Goal: Obtain resource: Download file/media

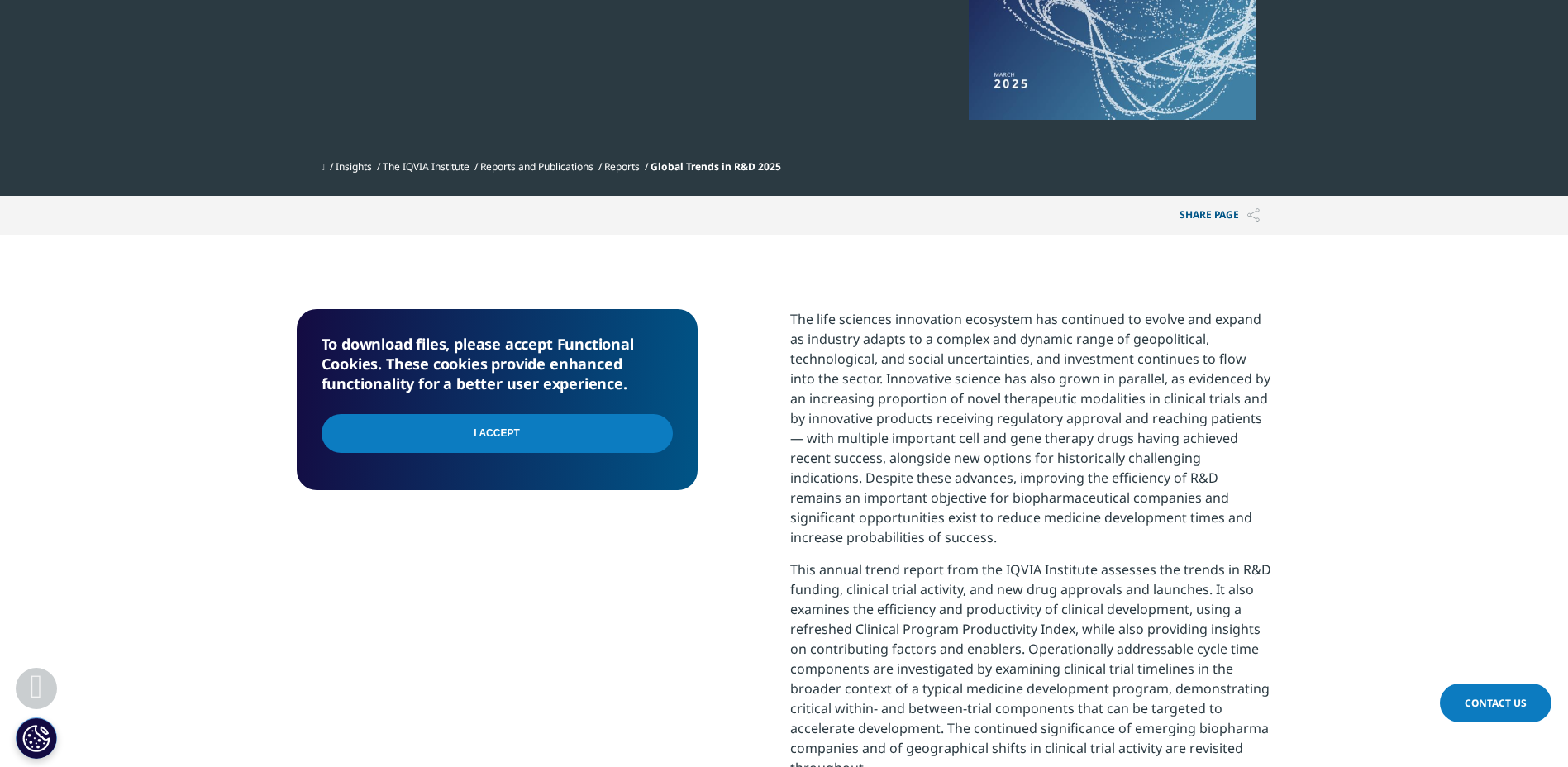
click at [518, 430] on input "I Accept" at bounding box center [498, 433] width 351 height 39
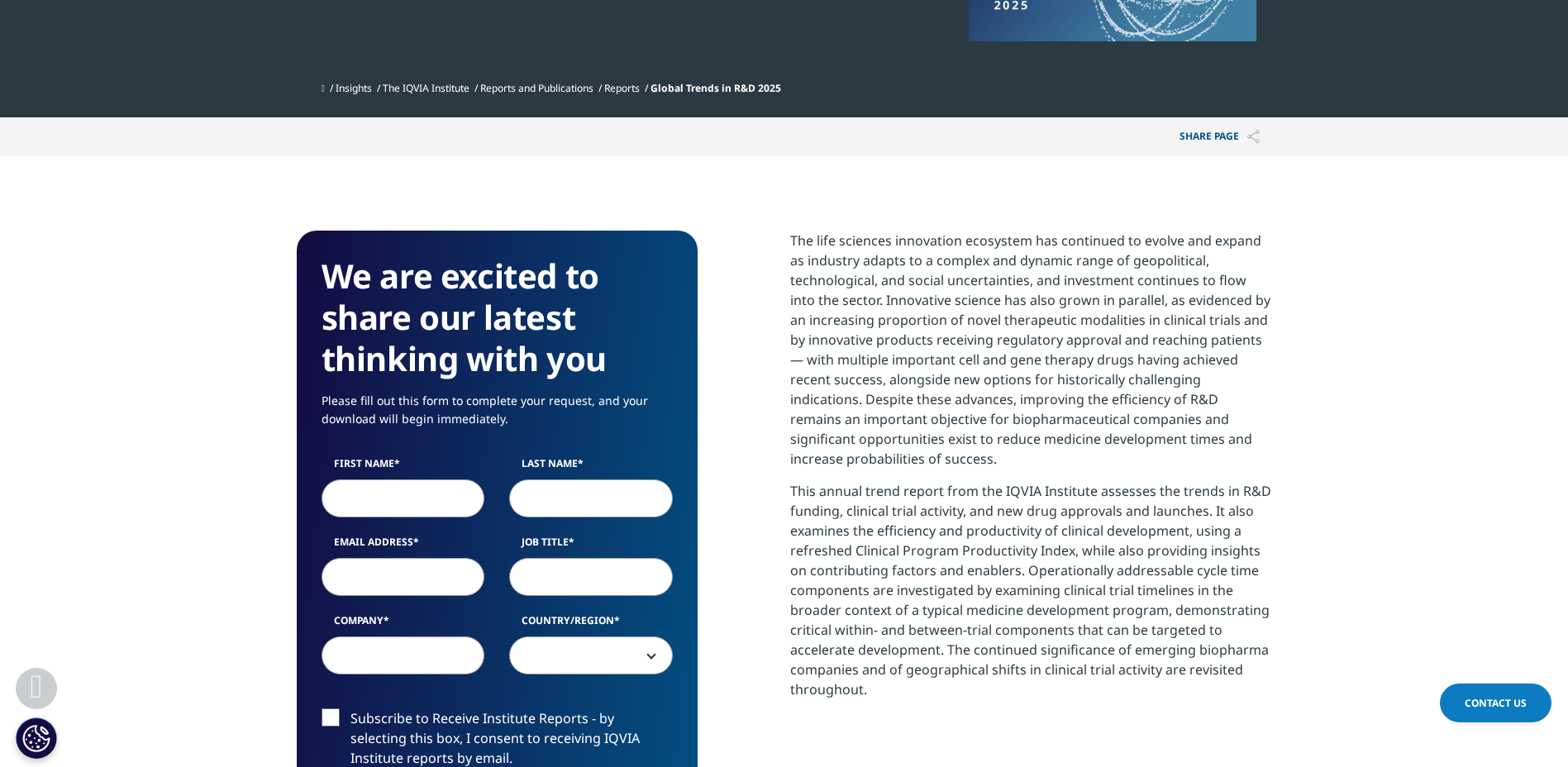
scroll to position [578, 0]
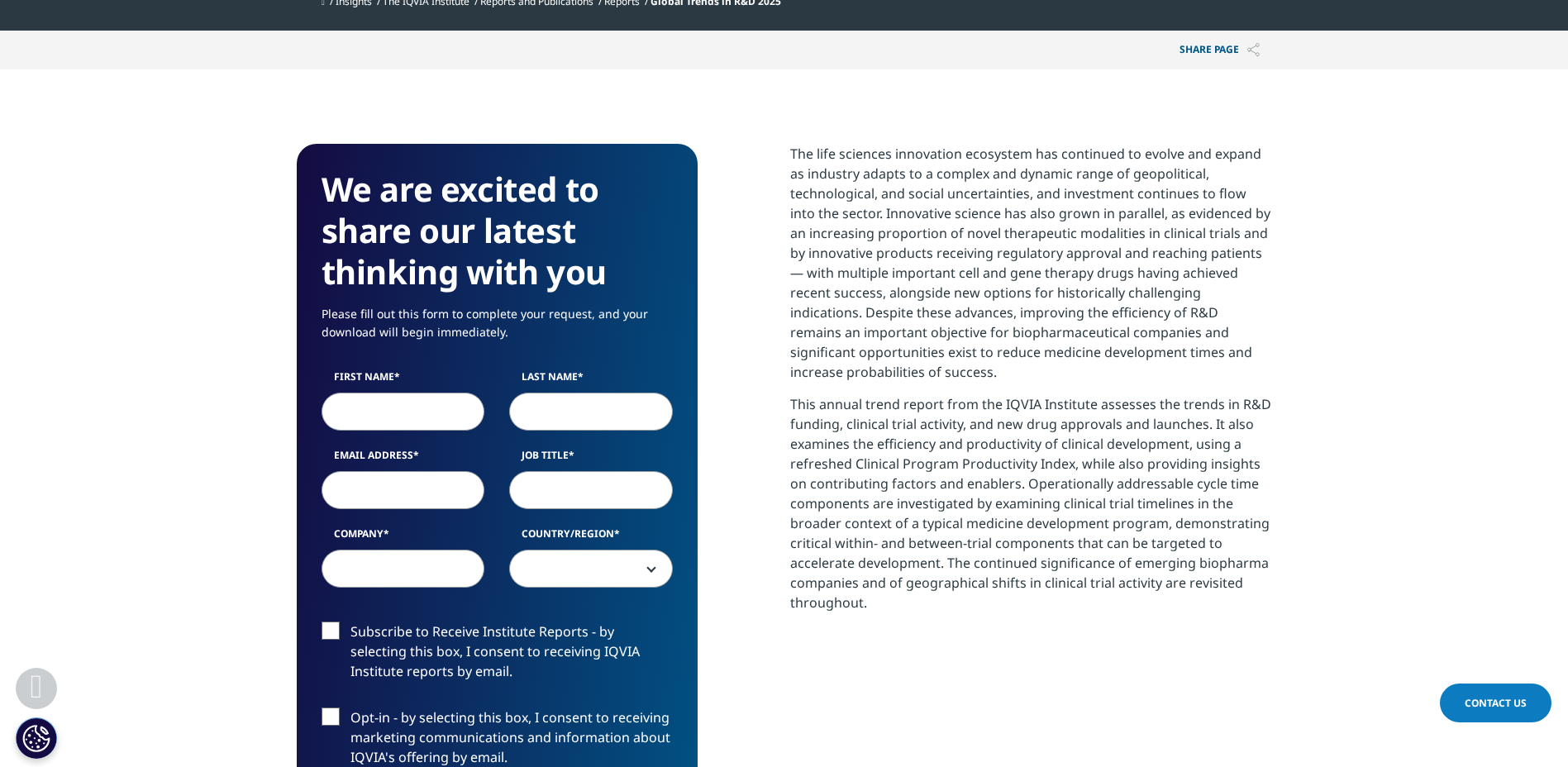
click at [442, 408] on input "First Name" at bounding box center [404, 411] width 164 height 38
type input "[PERSON_NAME]"
type input "Shioiri"
type input "[PERSON_NAME][EMAIL_ADDRESS][DOMAIN_NAME]"
type input "[PERSON_NAME] Co., Ltd."
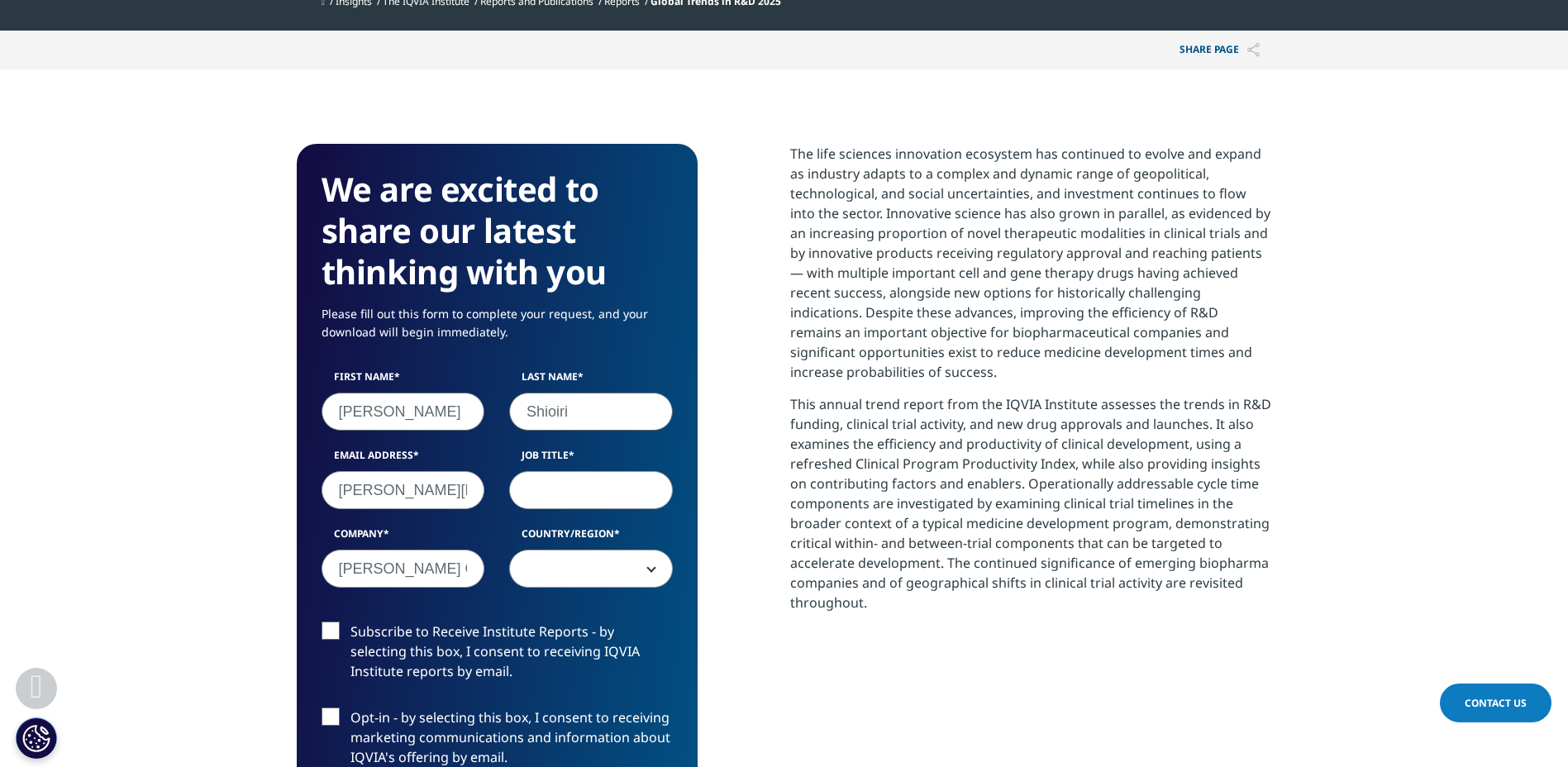
type input "Shioiri"
select select "[GEOGRAPHIC_DATA]"
click at [607, 494] on input "Job Title" at bounding box center [591, 489] width 164 height 38
type input "Principal scientist"
click at [233, 590] on section "We are excited to share our latest thinking with you Please fill out this form …" at bounding box center [784, 600] width 1568 height 1062
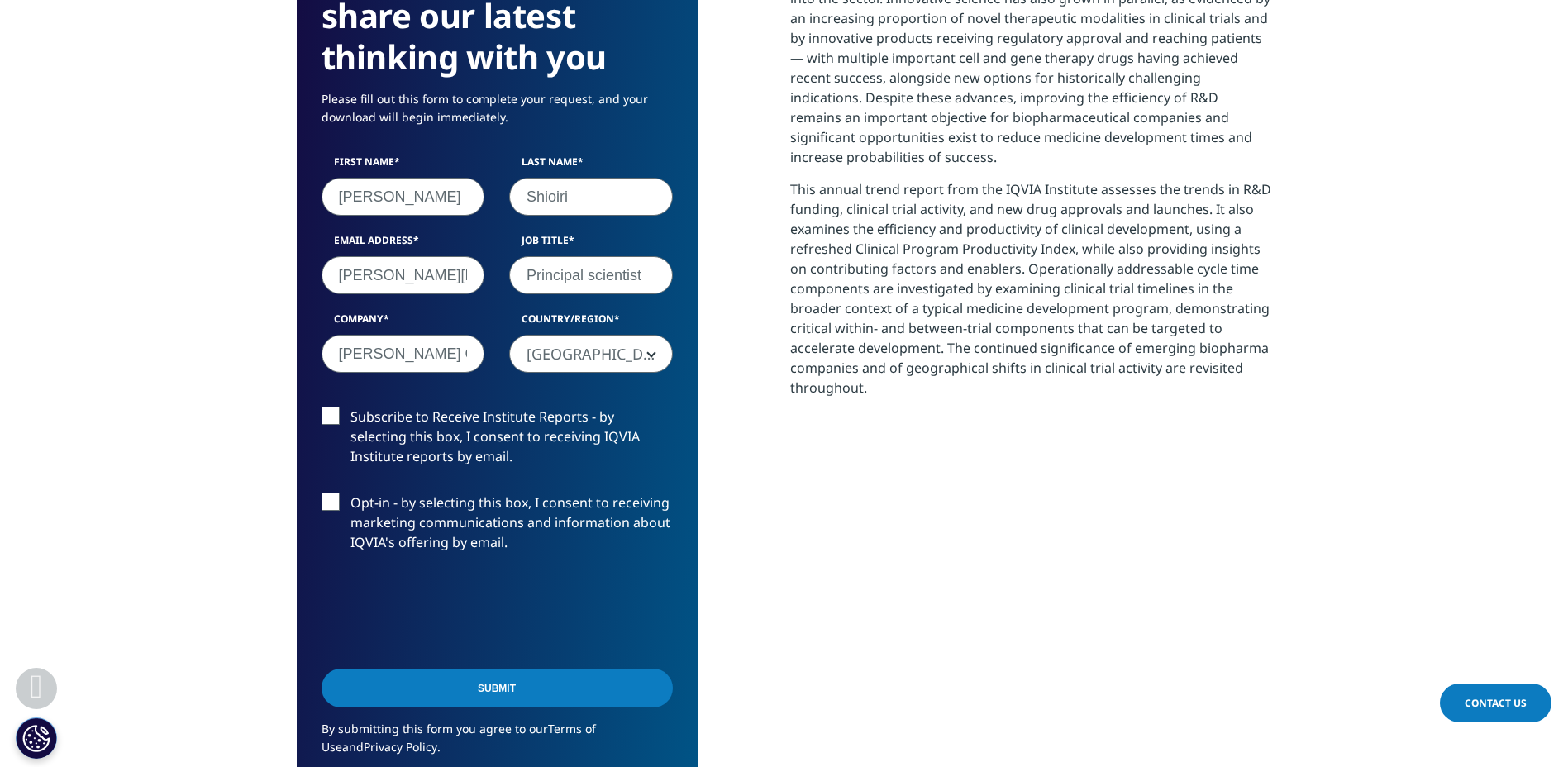
scroll to position [827, 0]
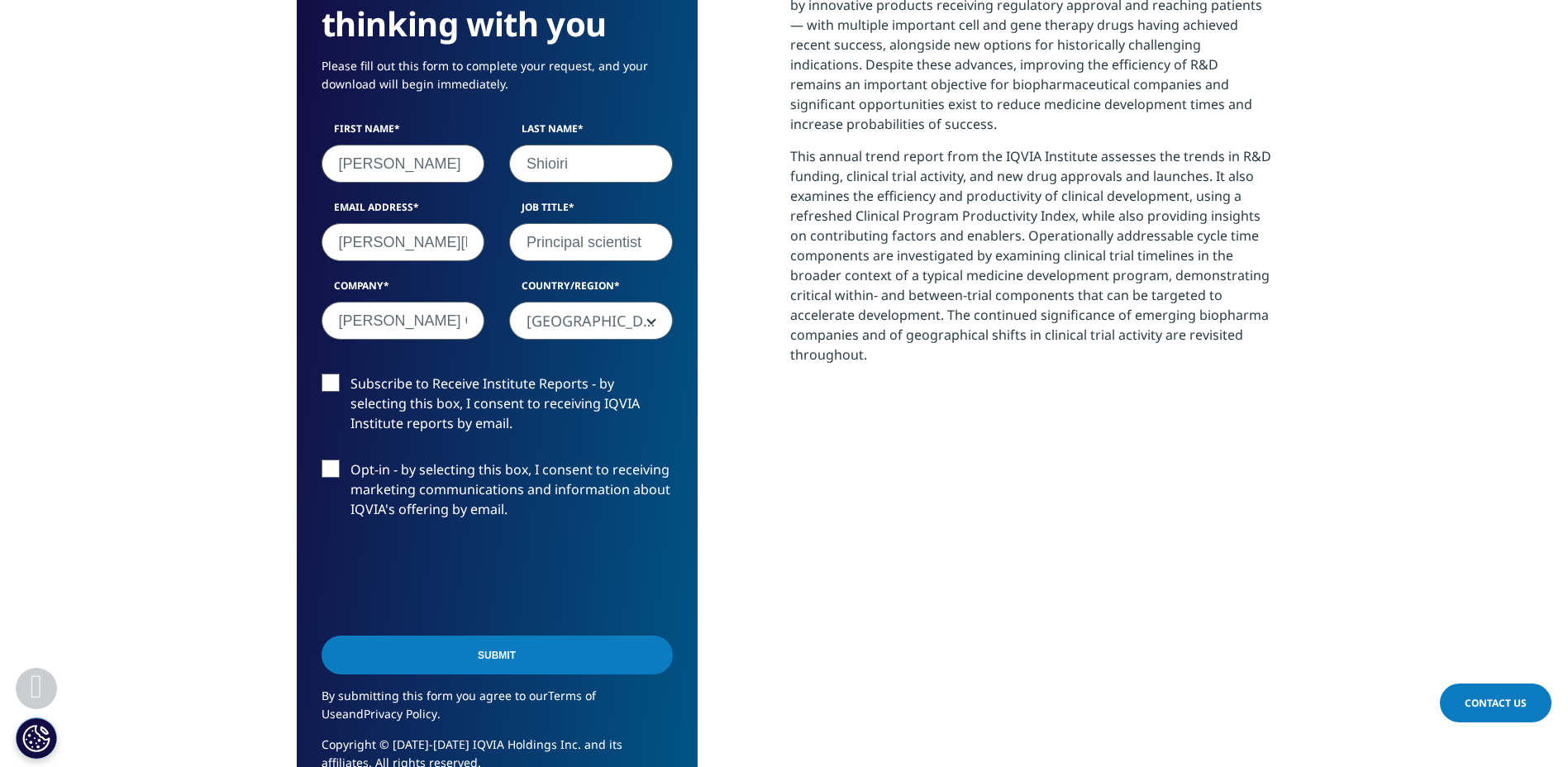
click at [337, 385] on label "Subscribe to Receive Institute Reports - by selecting this box, I consent to re…" at bounding box center [498, 407] width 351 height 69
click at [350, 373] on input "Subscribe to Receive Institute Reports - by selecting this box, I consent to re…" at bounding box center [350, 373] width 0 height 0
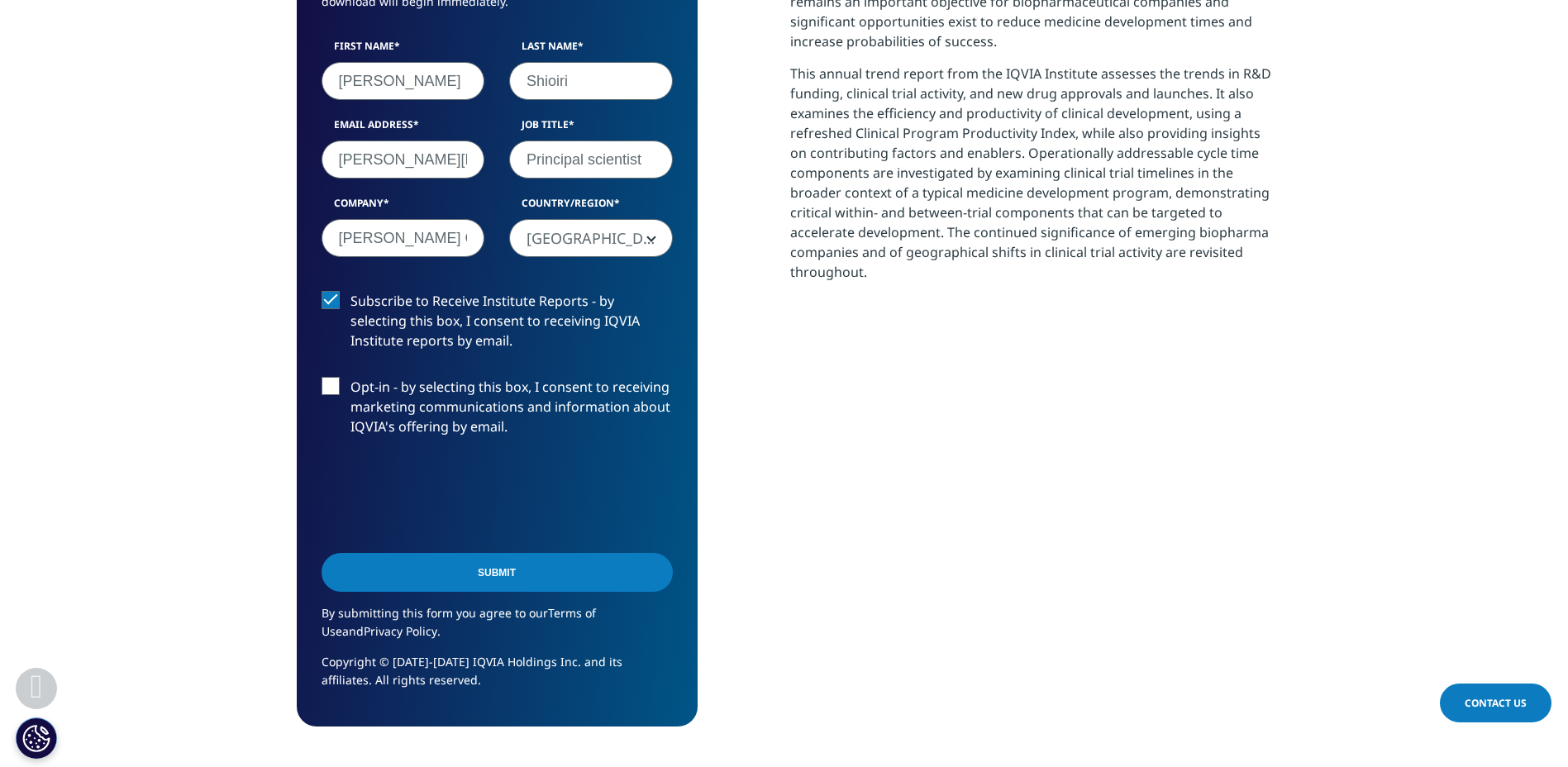
click at [543, 579] on input "Submit" at bounding box center [498, 572] width 351 height 39
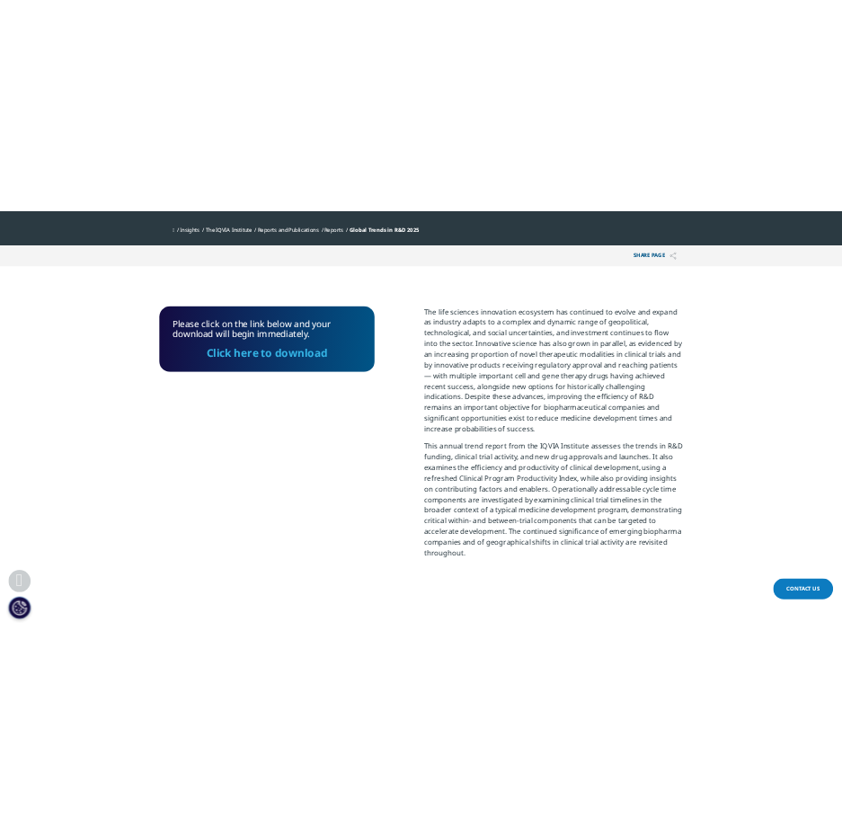
scroll to position [453, 0]
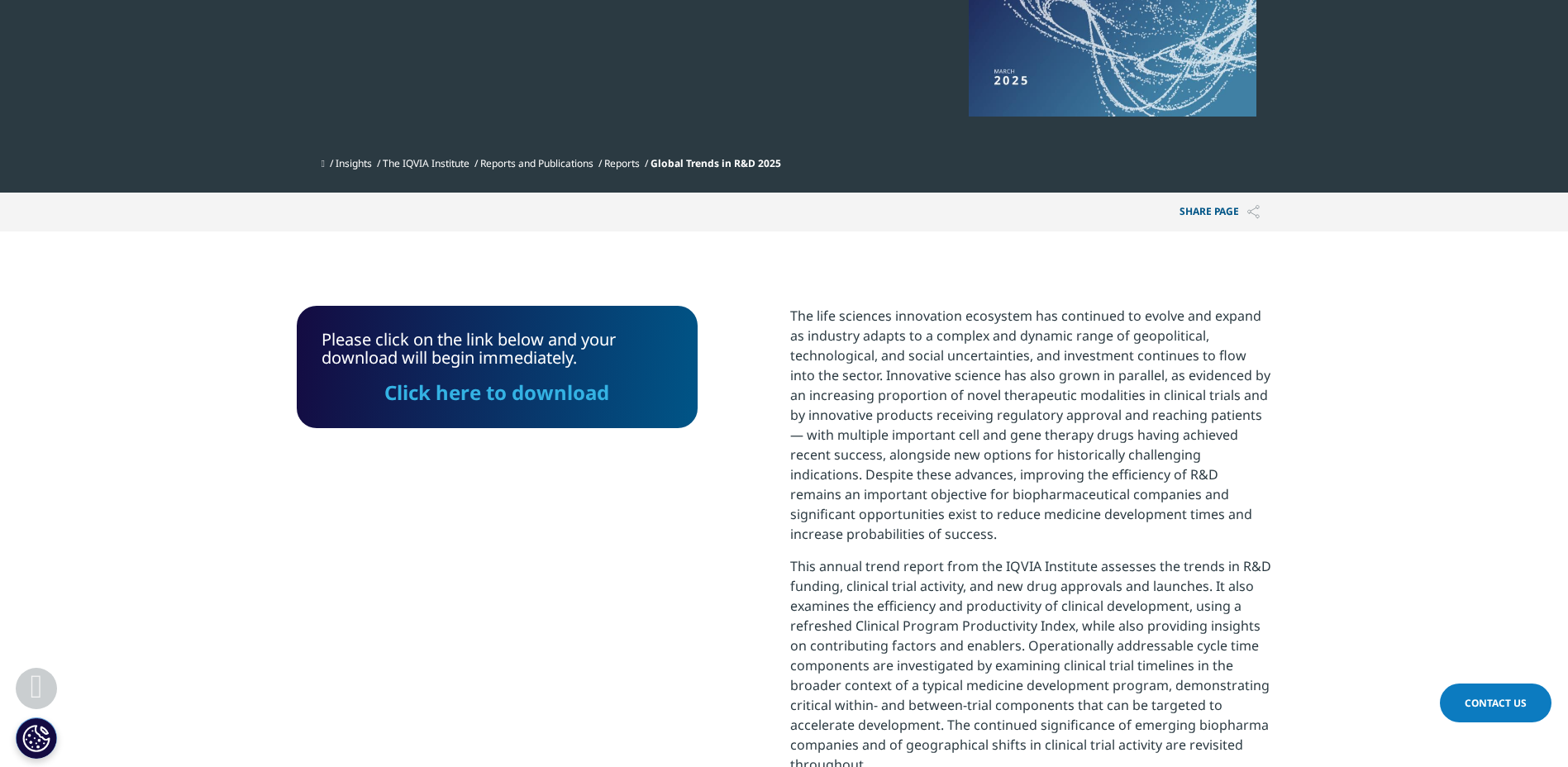
drag, startPoint x: 490, startPoint y: 402, endPoint x: 513, endPoint y: 432, distance: 37.8
click at [490, 402] on link "Click here to download" at bounding box center [497, 393] width 224 height 28
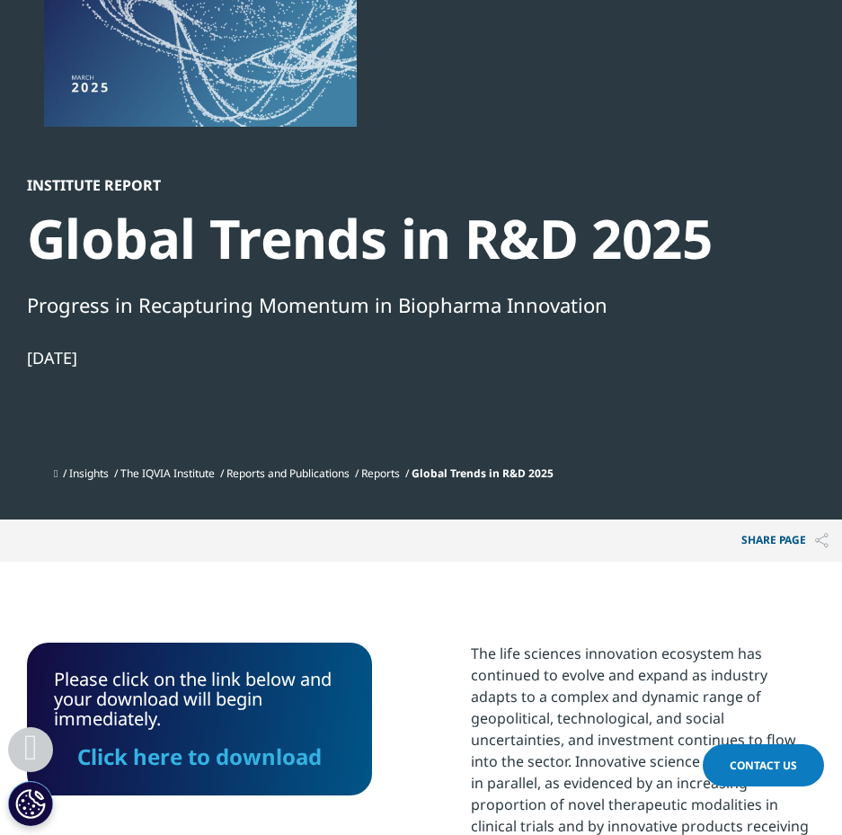
scroll to position [805, 788]
